Goal: Find specific page/section: Find specific page/section

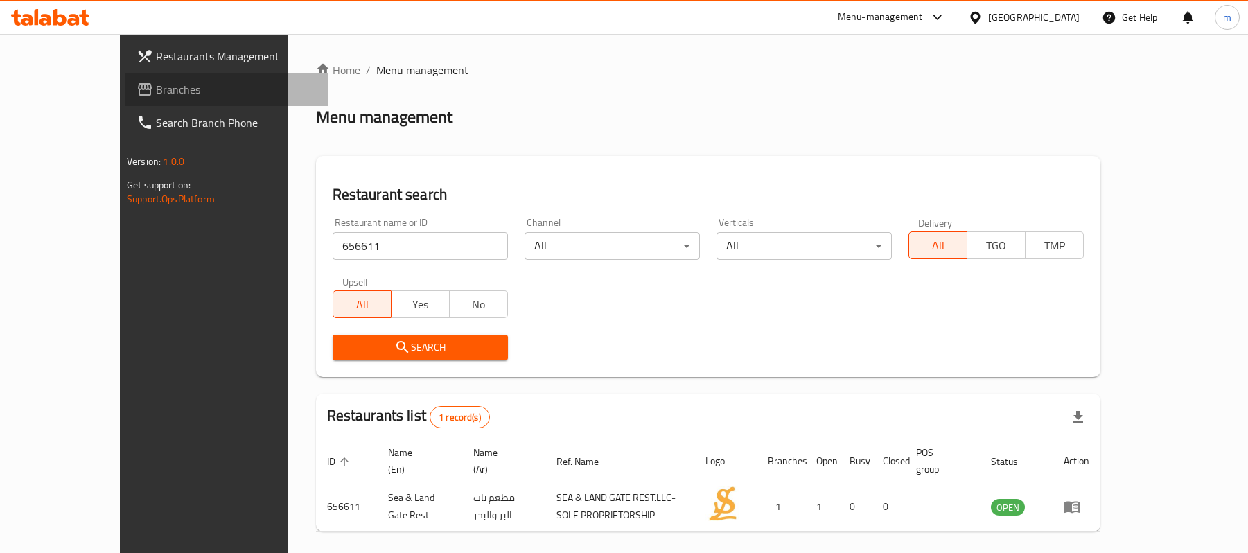
click at [156, 81] on span "Branches" at bounding box center [236, 89] width 161 height 17
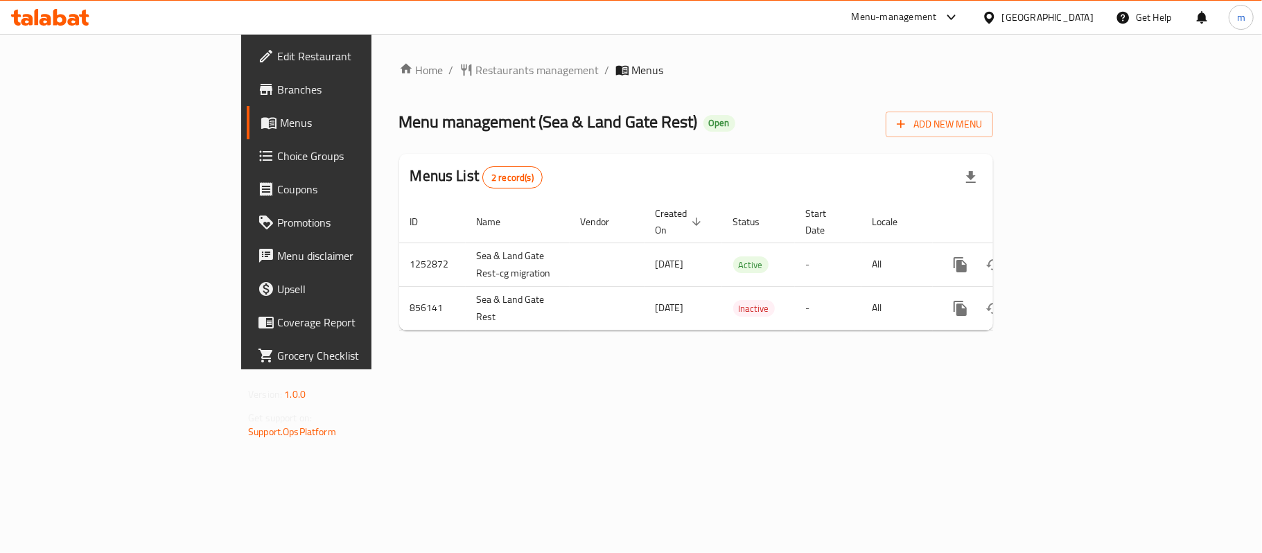
click at [476, 65] on span "Restaurants management" at bounding box center [537, 70] width 123 height 17
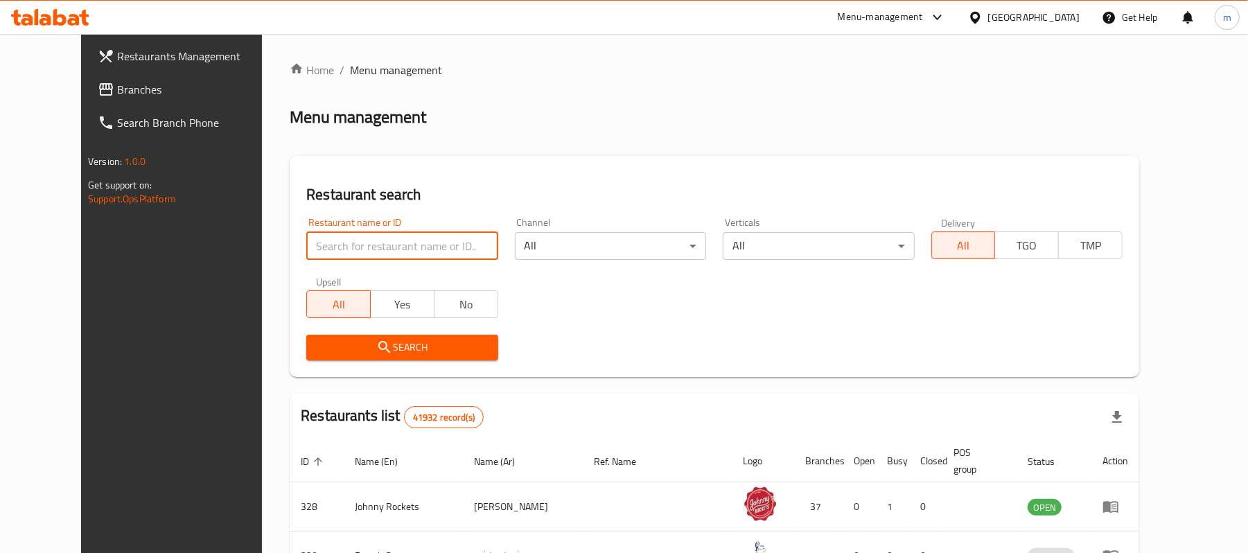
click at [306, 243] on input "search" at bounding box center [401, 246] width 191 height 28
paste input "656611"
type input "656611"
click button "Search" at bounding box center [401, 348] width 191 height 26
